Goal: Task Accomplishment & Management: Use online tool/utility

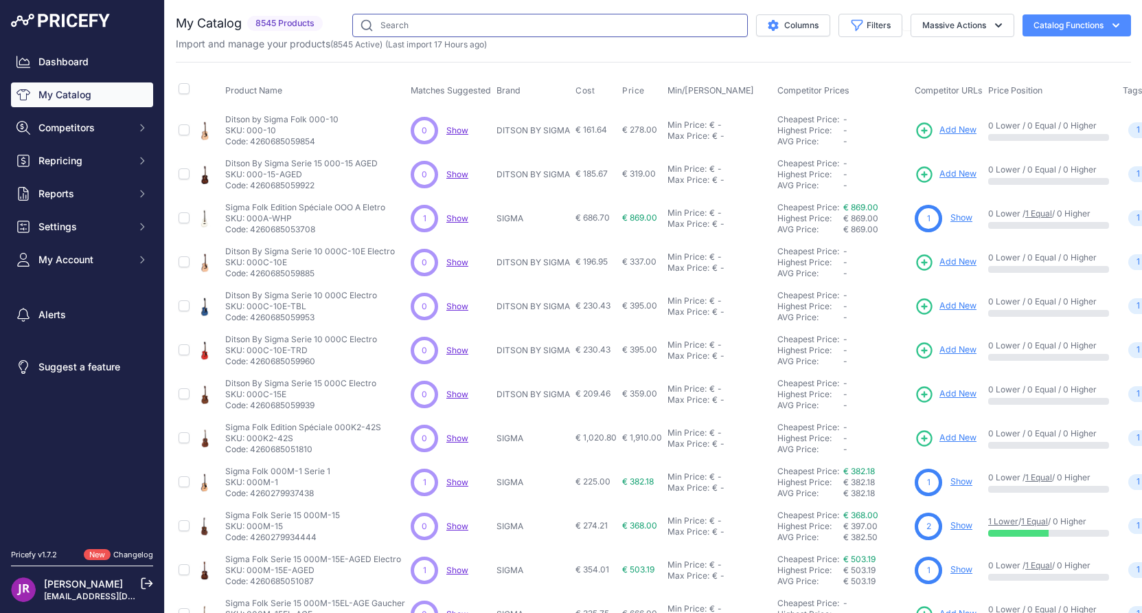
click at [383, 27] on input "text" at bounding box center [550, 25] width 396 height 23
type input "laney"
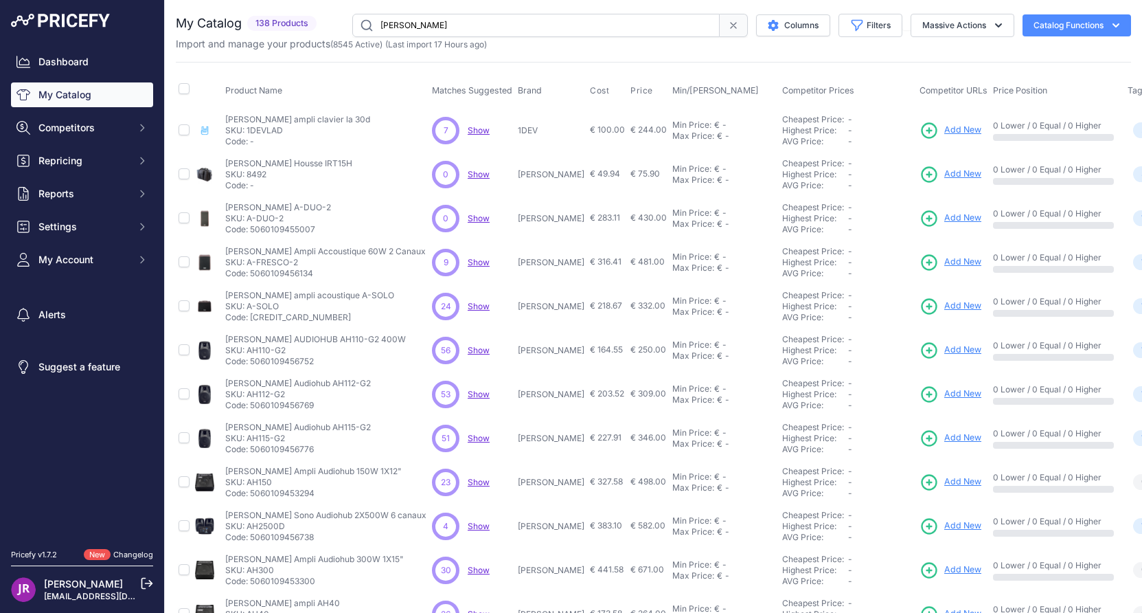
drag, startPoint x: 302, startPoint y: 218, endPoint x: 249, endPoint y: 217, distance: 52.9
click at [249, 217] on p "SKU: A-DUO-2" at bounding box center [278, 218] width 106 height 11
copy p "A-DUO-2"
click at [920, 216] on icon at bounding box center [929, 218] width 19 height 19
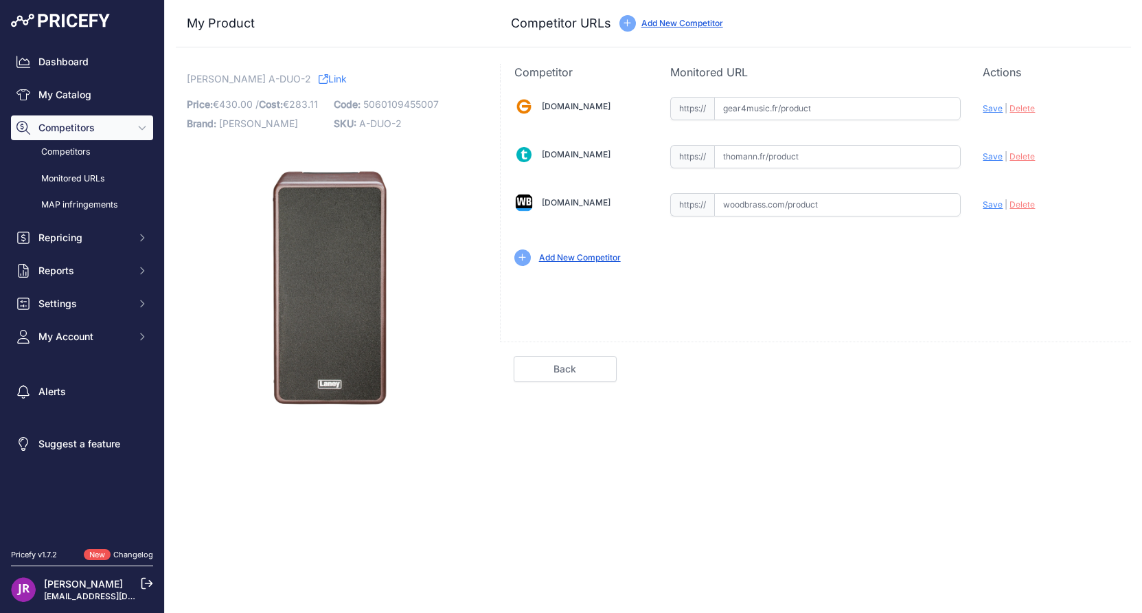
click at [732, 206] on input "text" at bounding box center [837, 204] width 247 height 23
paste input "https://www.woodbrass.com/amplis-electro-acoustiques-laney-a-duo-120w-2x8-2-can…"
click at [993, 205] on span "Save" at bounding box center [993, 204] width 20 height 10
type input "https://www.woodbrass.com/amplis-electro-acoustiques-laney-a-duo-120w-2x8-2-can…"
click at [1075, 370] on link "Done" at bounding box center [1066, 369] width 103 height 26
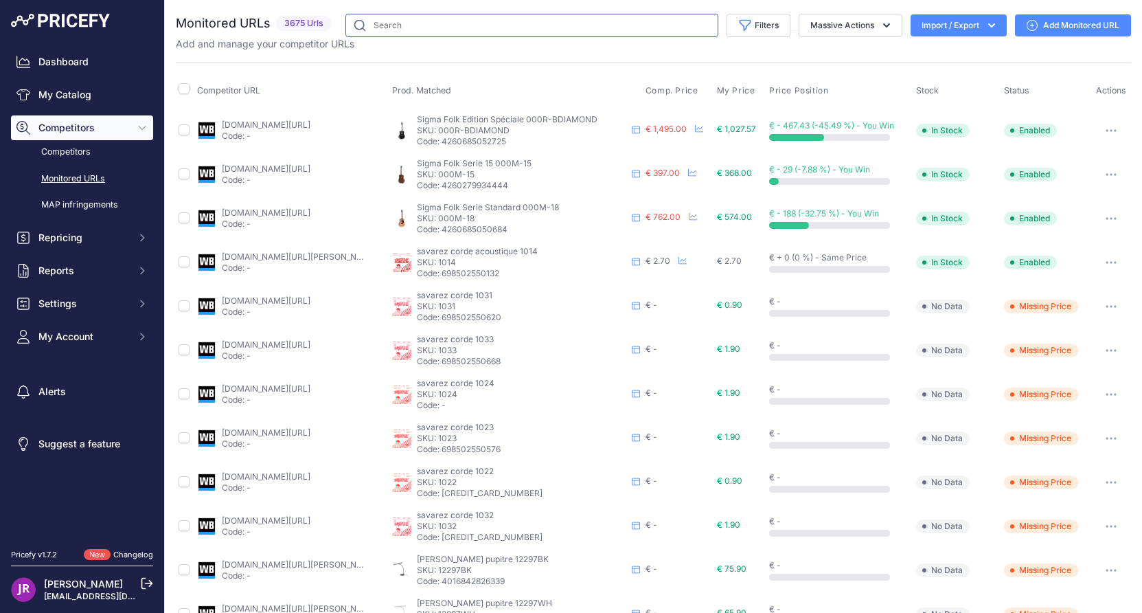
click at [401, 19] on input "text" at bounding box center [532, 25] width 373 height 23
click at [67, 102] on link "My Catalog" at bounding box center [82, 94] width 142 height 25
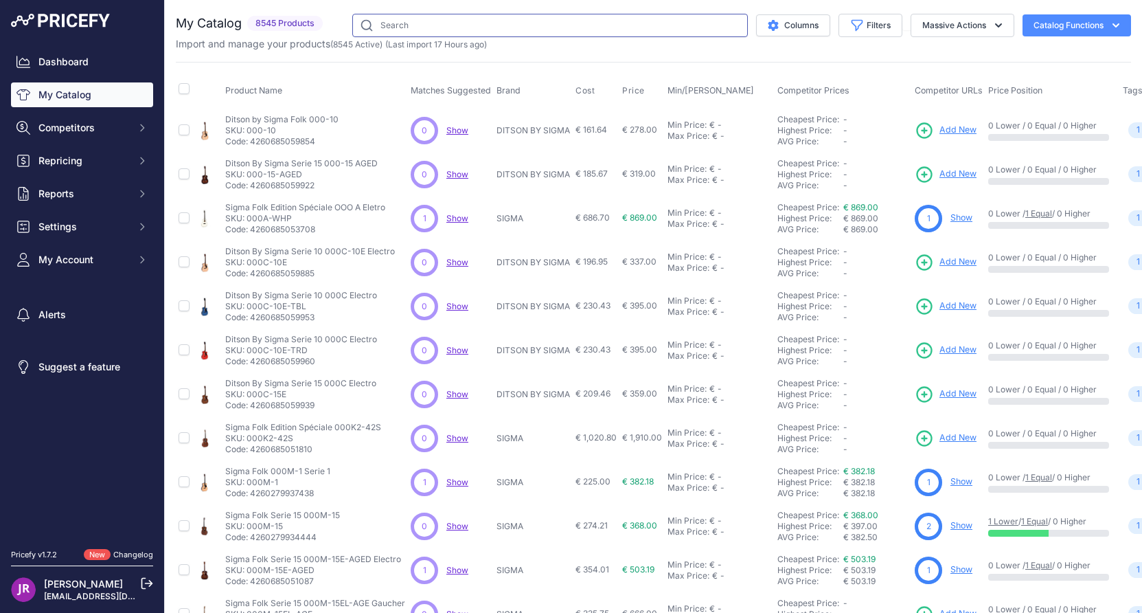
click at [393, 21] on input "text" at bounding box center [550, 25] width 396 height 23
type input "laney"
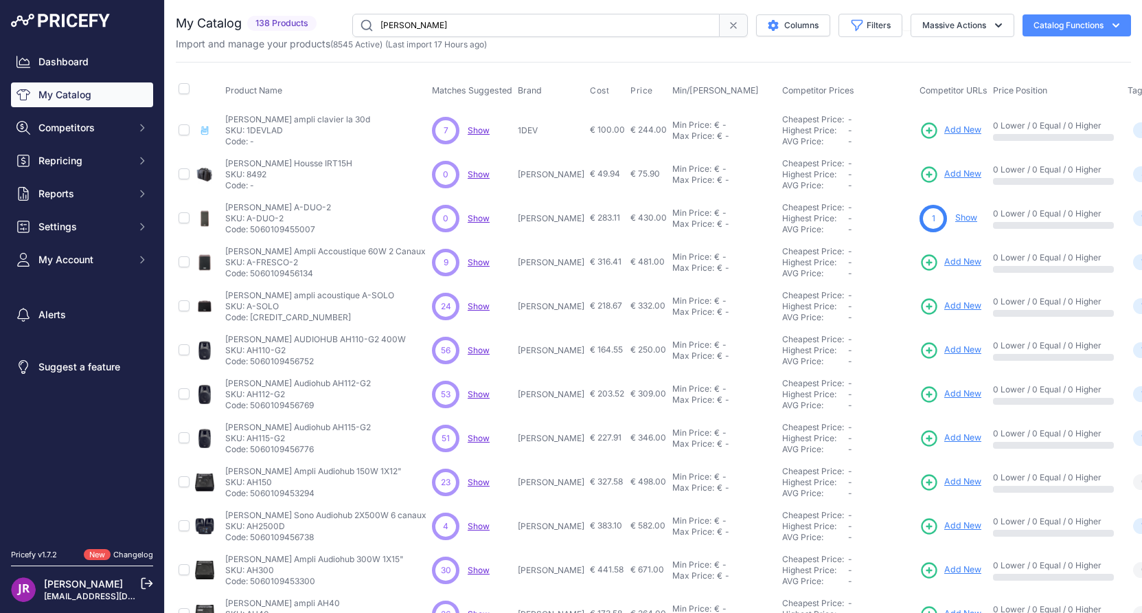
drag, startPoint x: 313, startPoint y: 263, endPoint x: 249, endPoint y: 267, distance: 64.0
click at [249, 267] on p "SKU: A-FRESCO-2" at bounding box center [325, 262] width 201 height 11
copy p "A-FRESCO-2"
click at [923, 262] on icon at bounding box center [930, 262] width 14 height 14
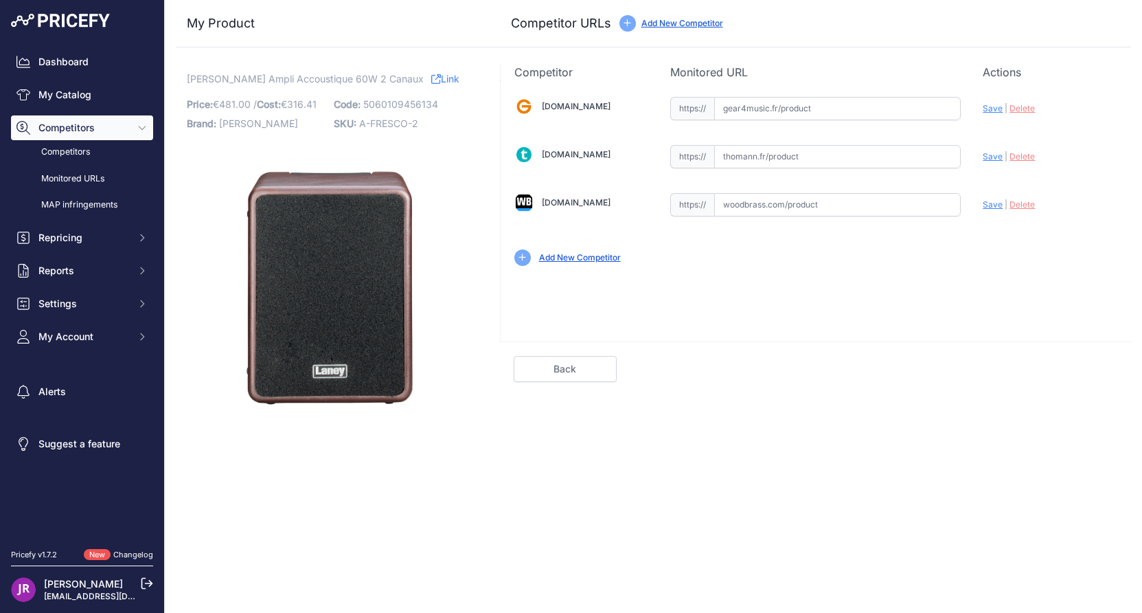
click at [874, 208] on input "text" at bounding box center [837, 204] width 247 height 23
paste input "[URL][DOMAIN_NAME][PERSON_NAME]"
click at [994, 205] on span "Save" at bounding box center [993, 204] width 20 height 10
type input "[URL][DOMAIN_NAME][PERSON_NAME]"
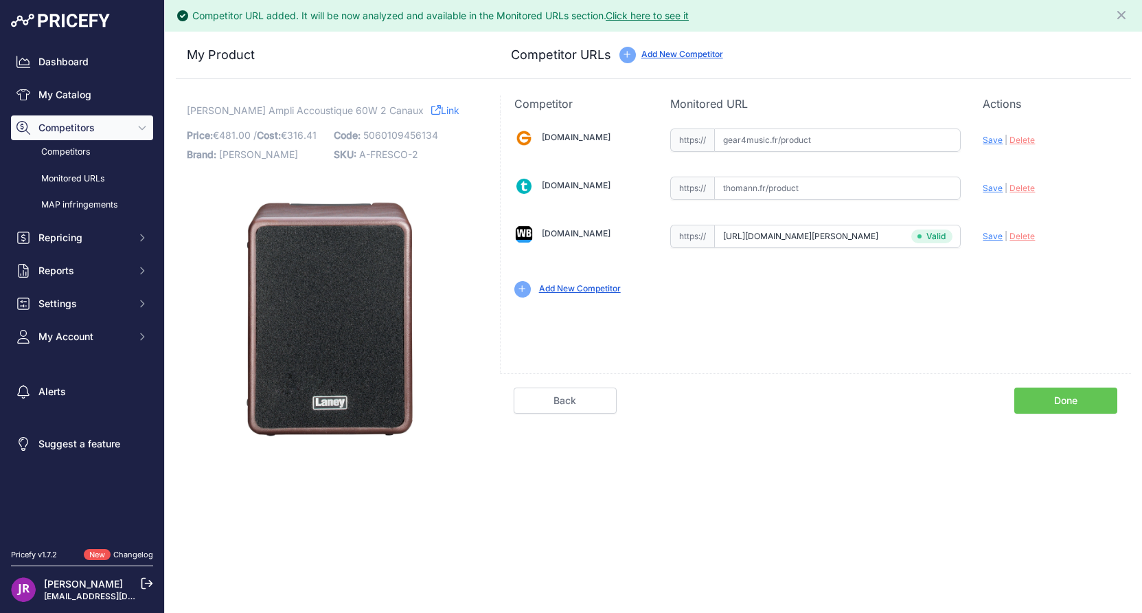
click at [1057, 394] on link "Done" at bounding box center [1066, 400] width 103 height 26
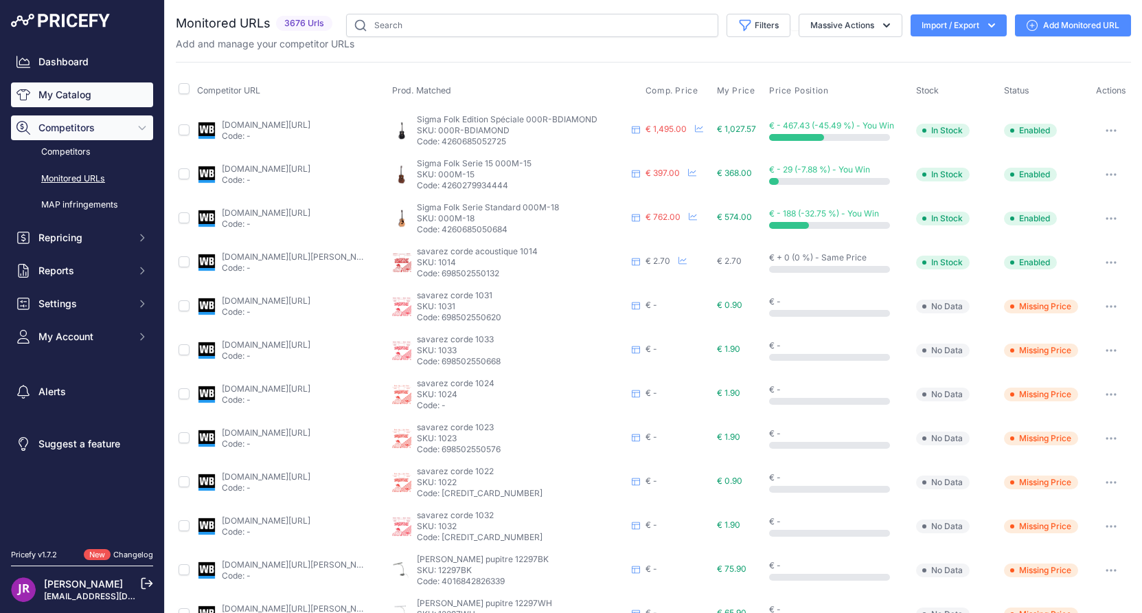
click at [71, 94] on link "My Catalog" at bounding box center [82, 94] width 142 height 25
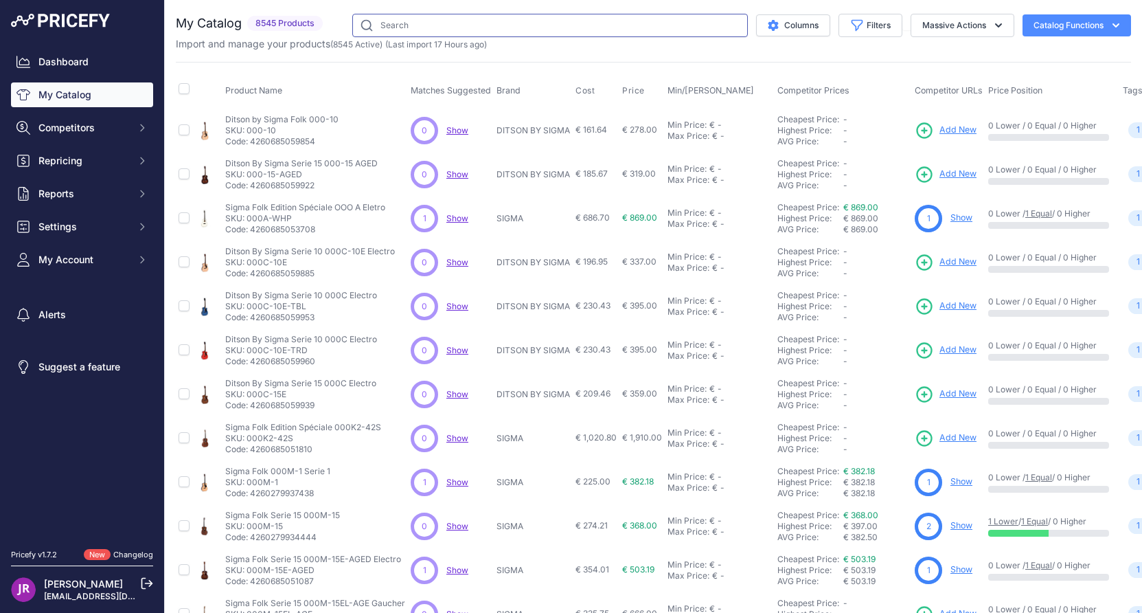
click at [416, 20] on input "text" at bounding box center [550, 25] width 396 height 23
type input "laney"
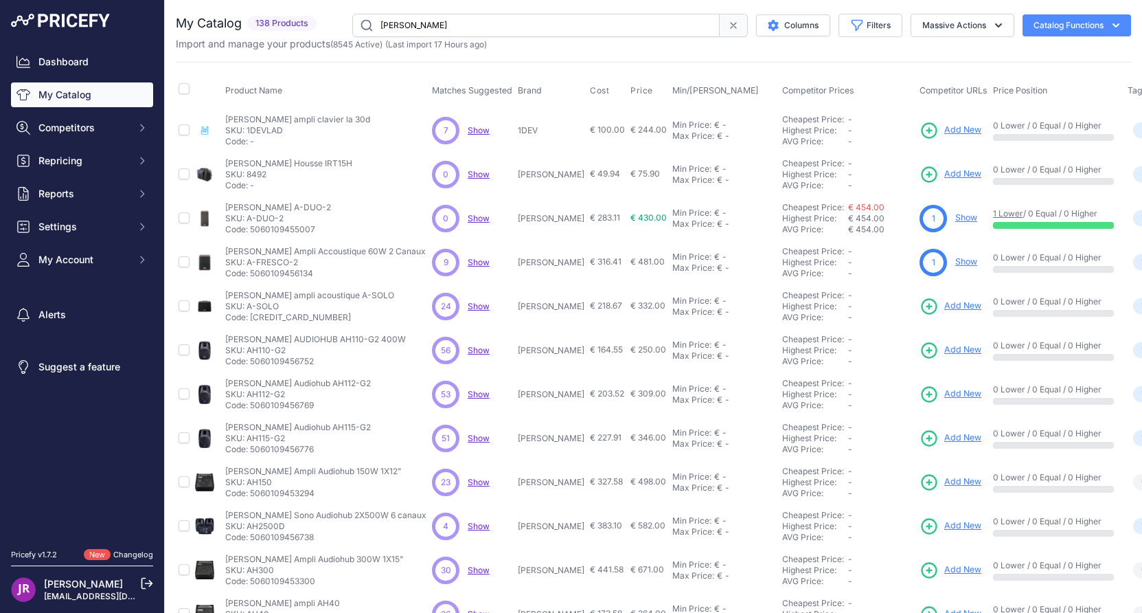
drag, startPoint x: 282, startPoint y: 304, endPoint x: 249, endPoint y: 310, distance: 33.4
click at [249, 310] on p "SKU: A-SOLO" at bounding box center [309, 306] width 169 height 11
copy p "A-SOLO"
click at [299, 163] on p "[PERSON_NAME] Housse IRT15H" at bounding box center [288, 163] width 127 height 11
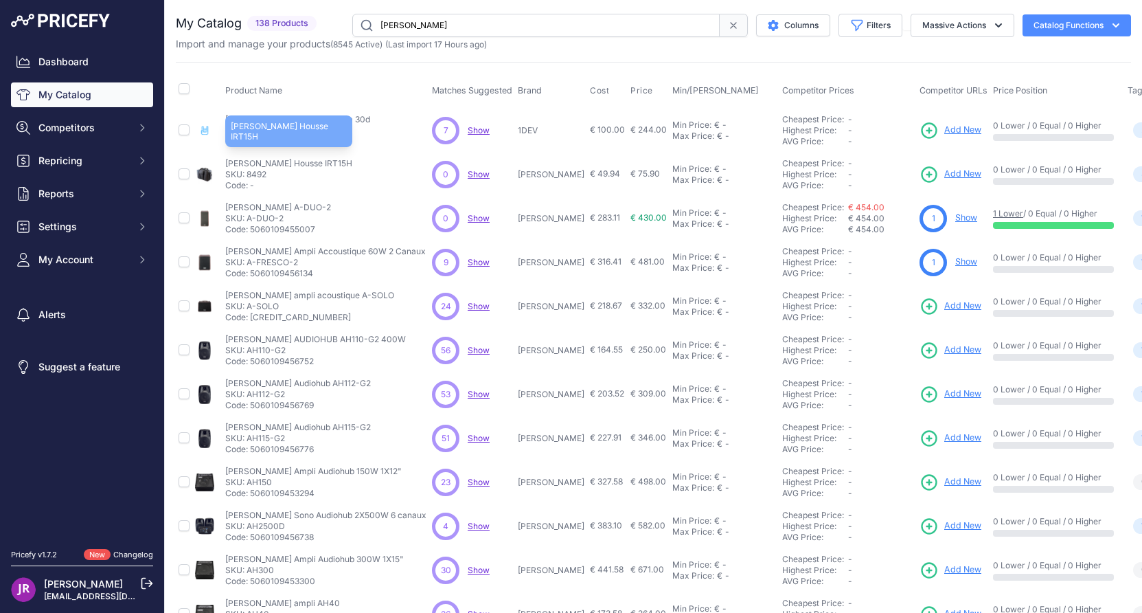
copy p "IRT15H"
drag, startPoint x: 281, startPoint y: 305, endPoint x: 247, endPoint y: 304, distance: 33.7
click at [247, 304] on p "SKU: A-SOLO" at bounding box center [309, 306] width 169 height 11
copy p "A-SOLO"
click at [923, 306] on icon at bounding box center [930, 306] width 14 height 14
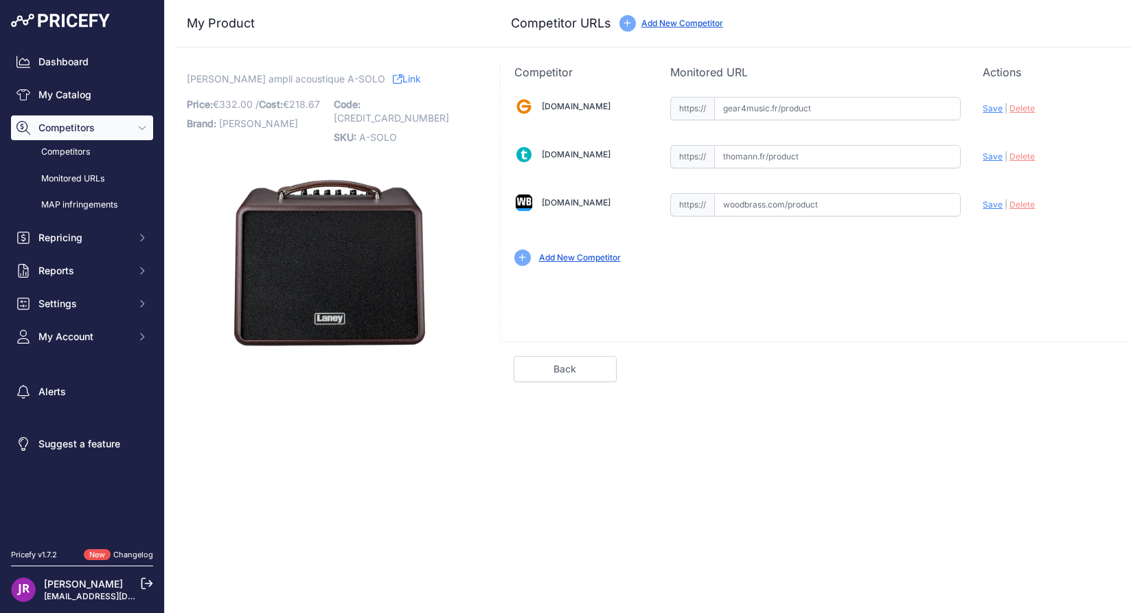
click at [749, 112] on input "text" at bounding box center [837, 108] width 247 height 23
paste input "[URL][DOMAIN_NAME][PERSON_NAME]"
type input "[DOMAIN_NAME][URL][PERSON_NAME]"
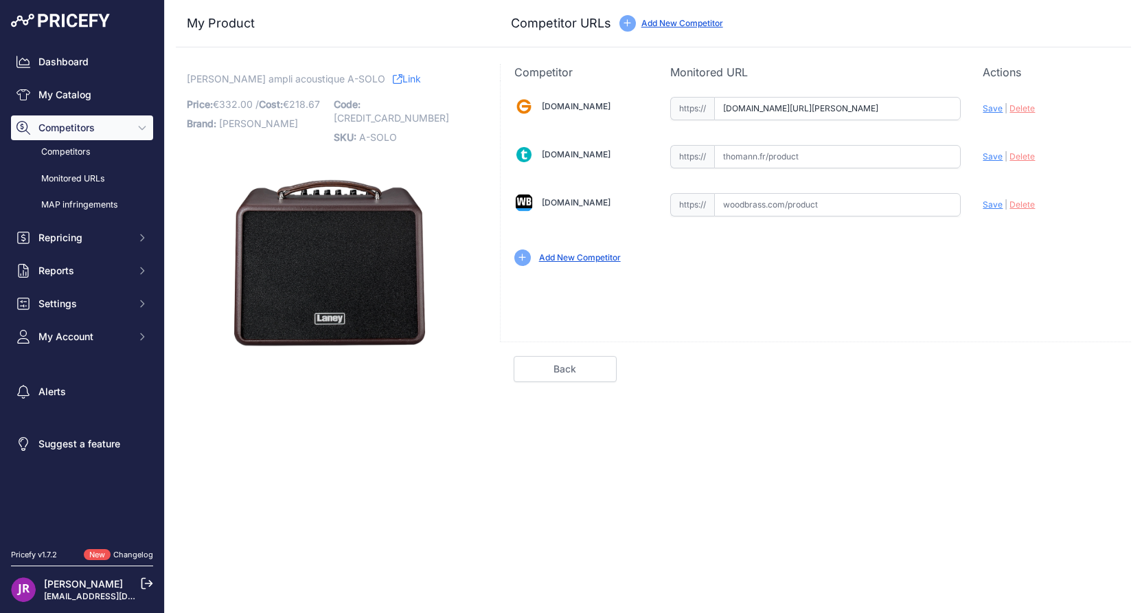
click at [746, 206] on input "text" at bounding box center [837, 204] width 247 height 23
paste input "[URL][DOMAIN_NAME][PERSON_NAME]"
type input "[DOMAIN_NAME][URL][PERSON_NAME]"
click at [993, 106] on span "Save" at bounding box center [993, 108] width 20 height 10
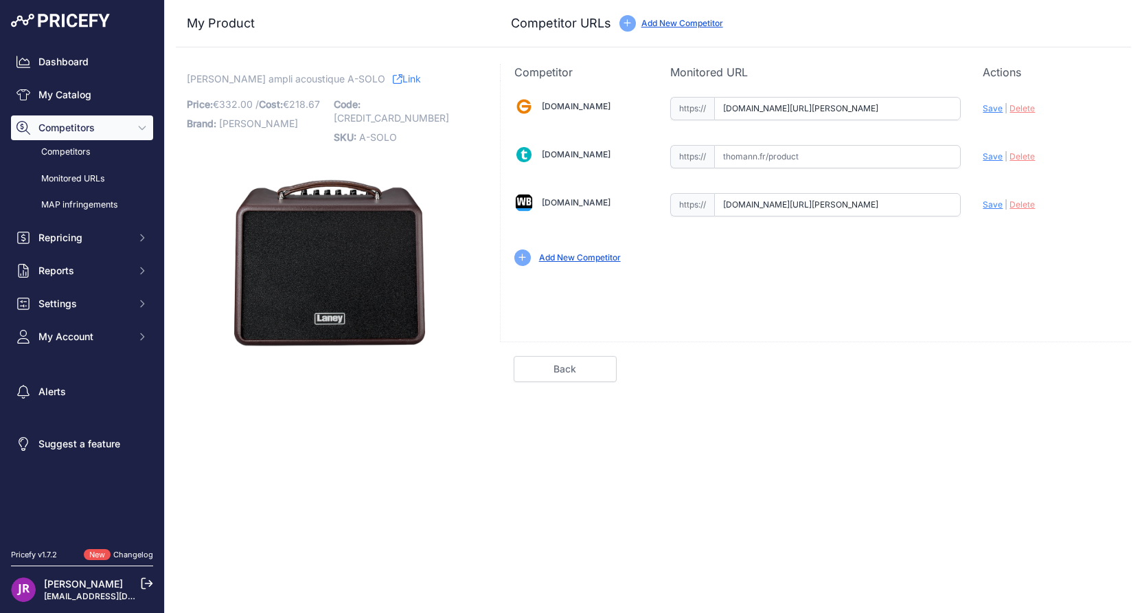
scroll to position [0, 0]
type input "[URL][DOMAIN_NAME][PERSON_NAME]"
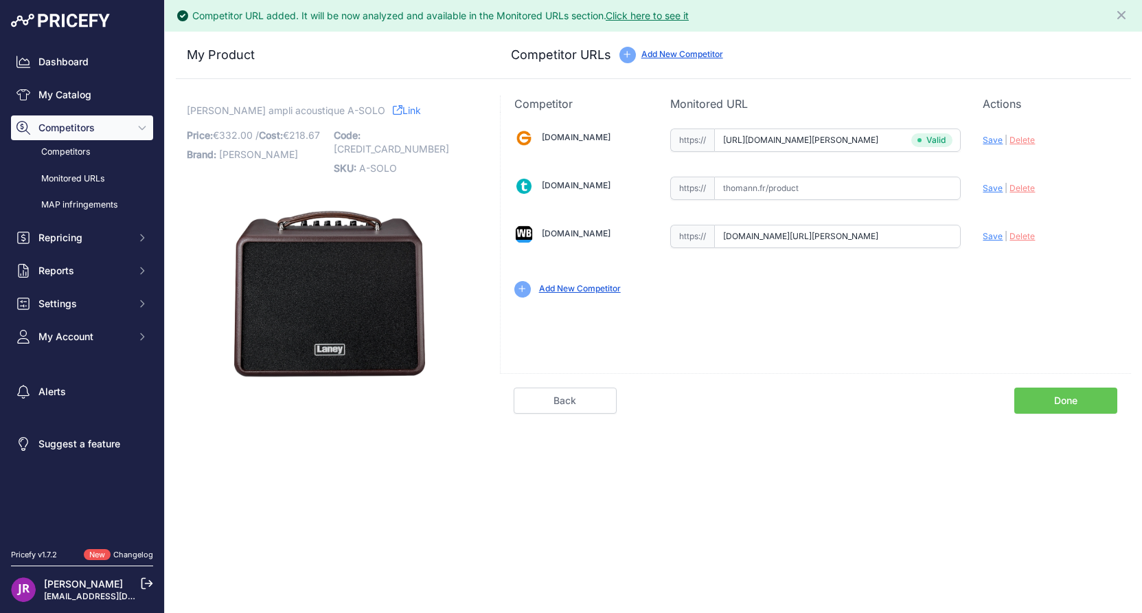
click at [989, 237] on span "Save" at bounding box center [993, 236] width 20 height 10
type input "[URL][DOMAIN_NAME][PERSON_NAME]"
click at [1034, 406] on link "Done" at bounding box center [1066, 400] width 103 height 26
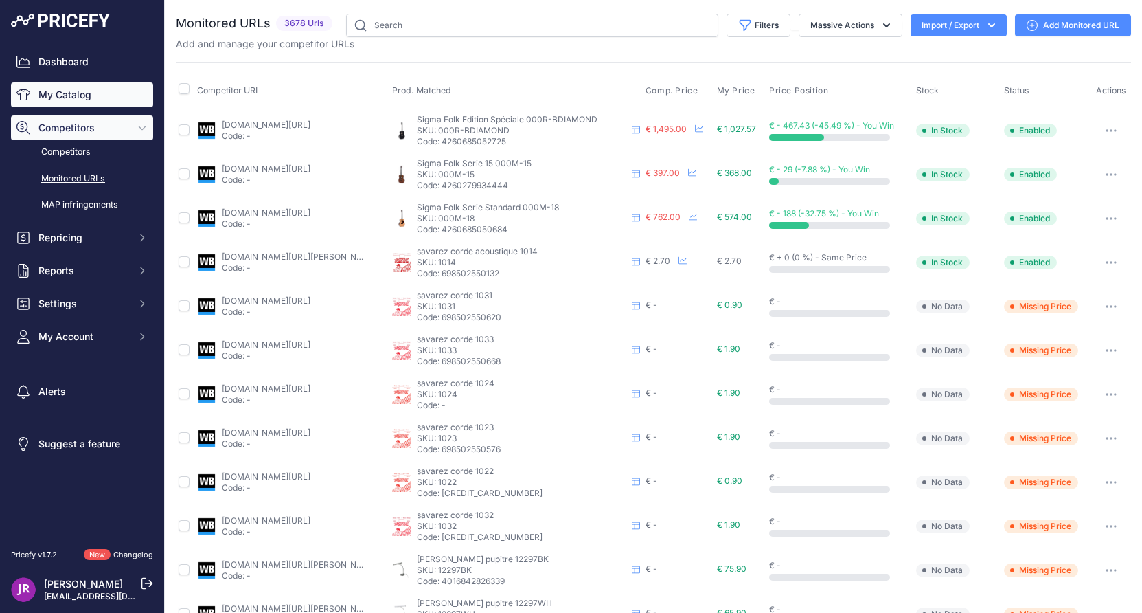
click at [59, 95] on link "My Catalog" at bounding box center [82, 94] width 142 height 25
click at [441, 23] on input "text" at bounding box center [532, 25] width 372 height 23
type input "a-s"
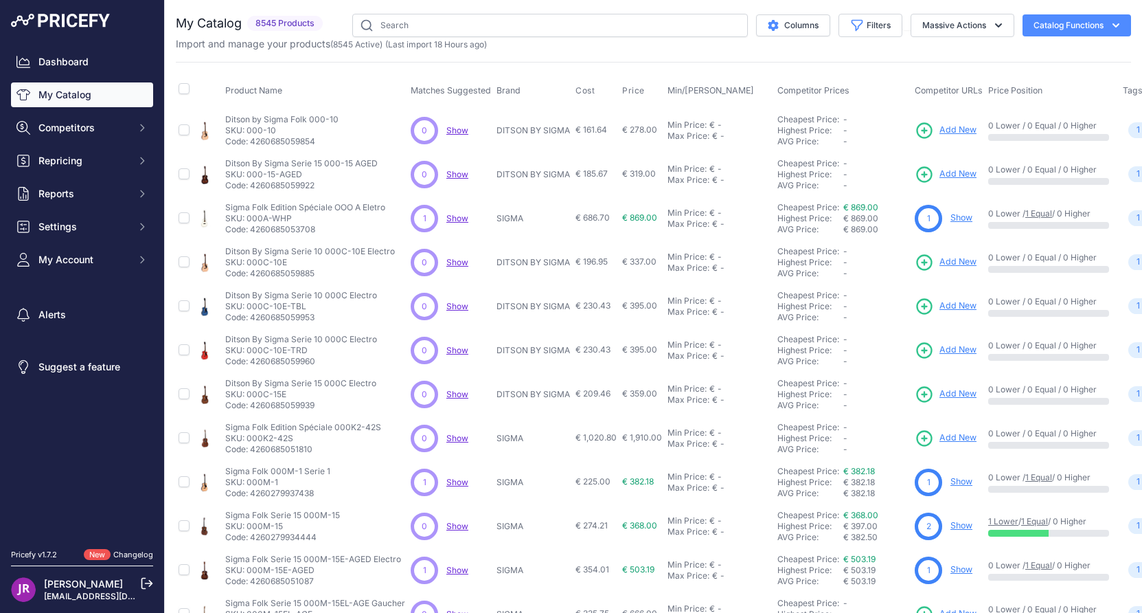
click at [68, 98] on link "My Catalog" at bounding box center [82, 94] width 142 height 25
click at [369, 28] on input "text" at bounding box center [550, 25] width 396 height 23
type input "[PERSON_NAME]"
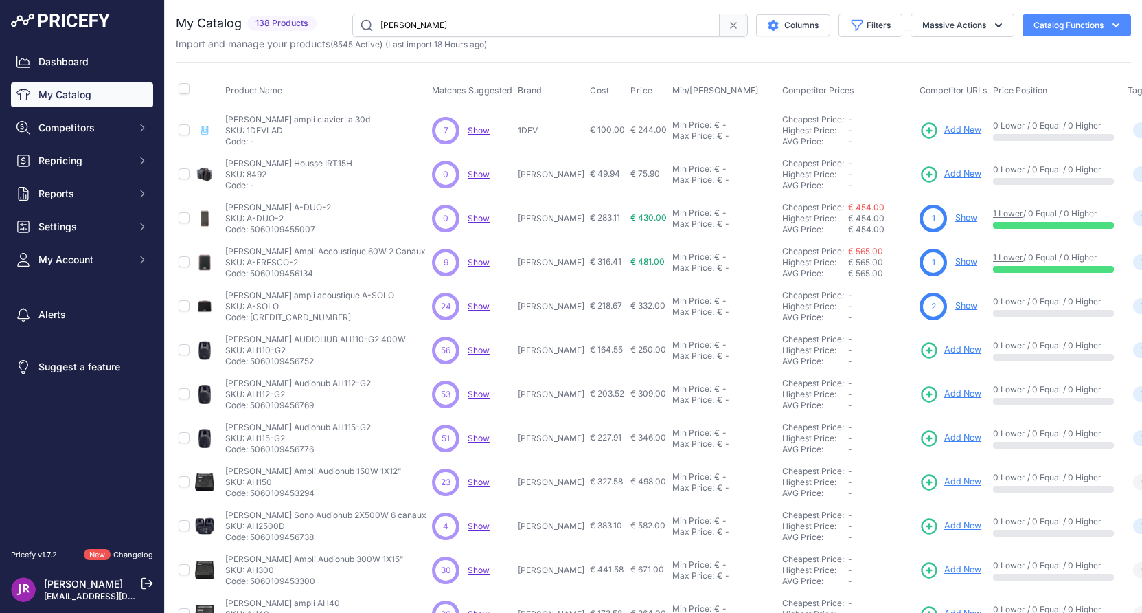
drag, startPoint x: 290, startPoint y: 350, endPoint x: 251, endPoint y: 353, distance: 39.3
click at [251, 353] on p "SKU: AH110-G2" at bounding box center [315, 350] width 181 height 11
drag, startPoint x: 286, startPoint y: 216, endPoint x: 247, endPoint y: 218, distance: 39.2
click at [247, 218] on p "SKU: A-DUO-2" at bounding box center [278, 218] width 106 height 11
copy p "A-DUO-2"
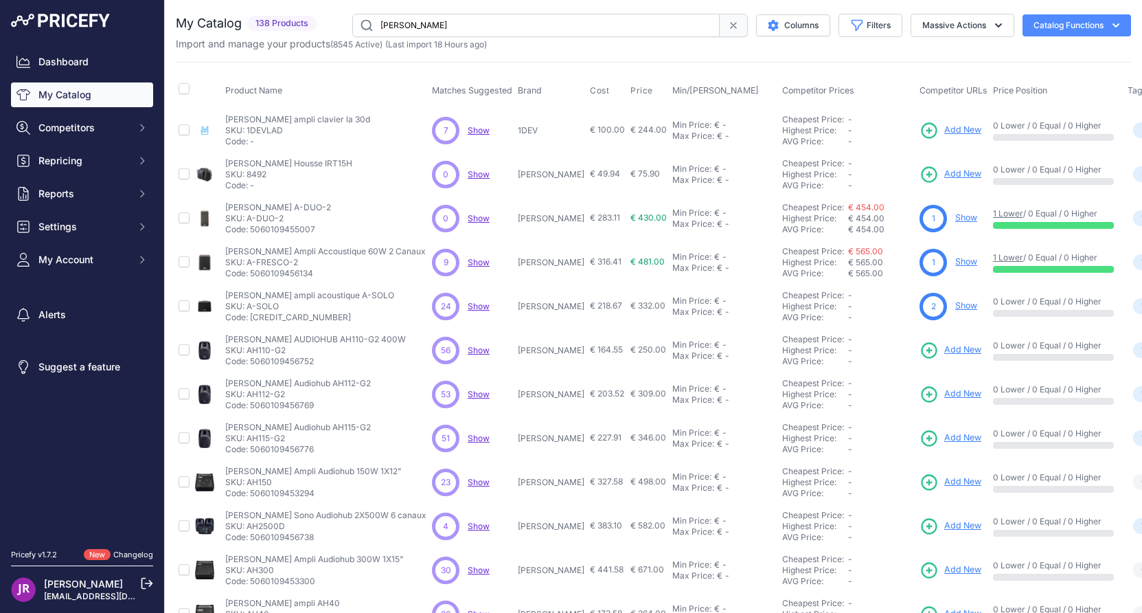
drag, startPoint x: 300, startPoint y: 260, endPoint x: 249, endPoint y: 261, distance: 51.5
click at [249, 261] on p "SKU: A-FRESCO-2" at bounding box center [325, 262] width 201 height 11
copy p "A-FRESCO-2"
